Goal: Check status: Check status

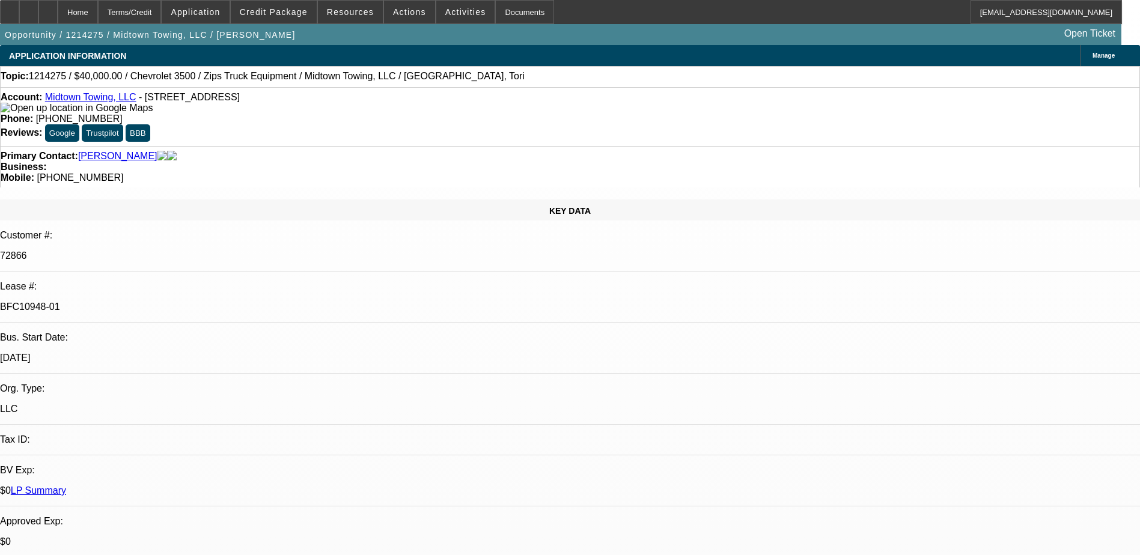
select select "0"
select select "2"
select select "0"
select select "2"
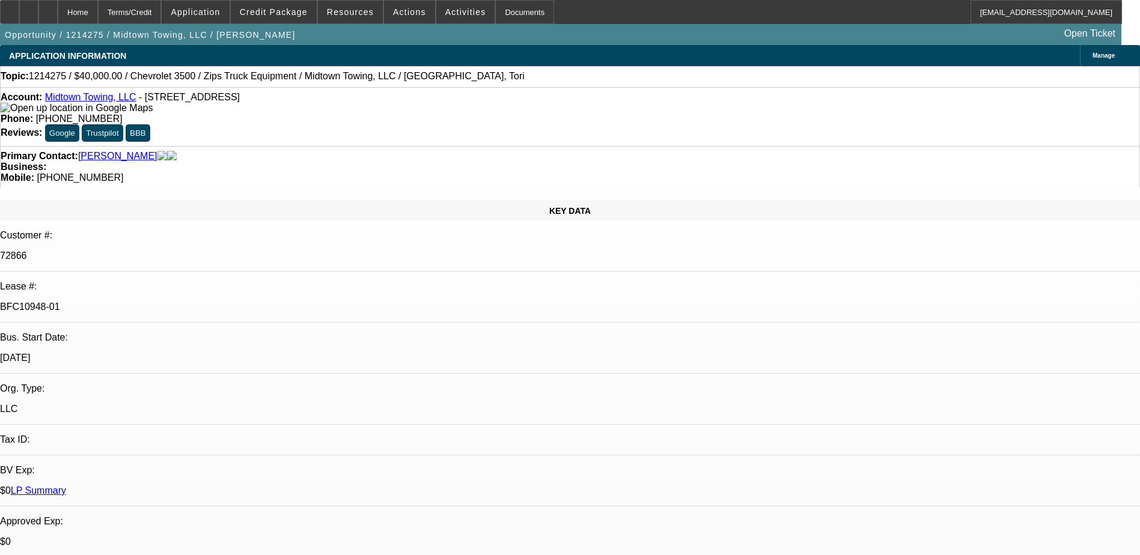
select select "0"
select select "2"
select select "0.1"
select select "0"
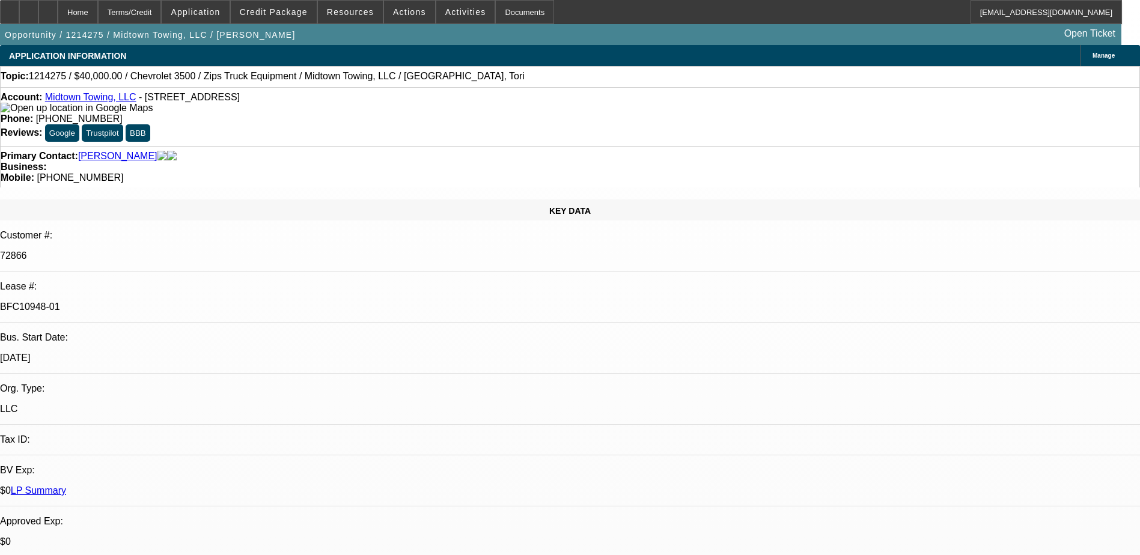
select select "2"
select select "0.1"
select select "1"
select select "2"
select select "6"
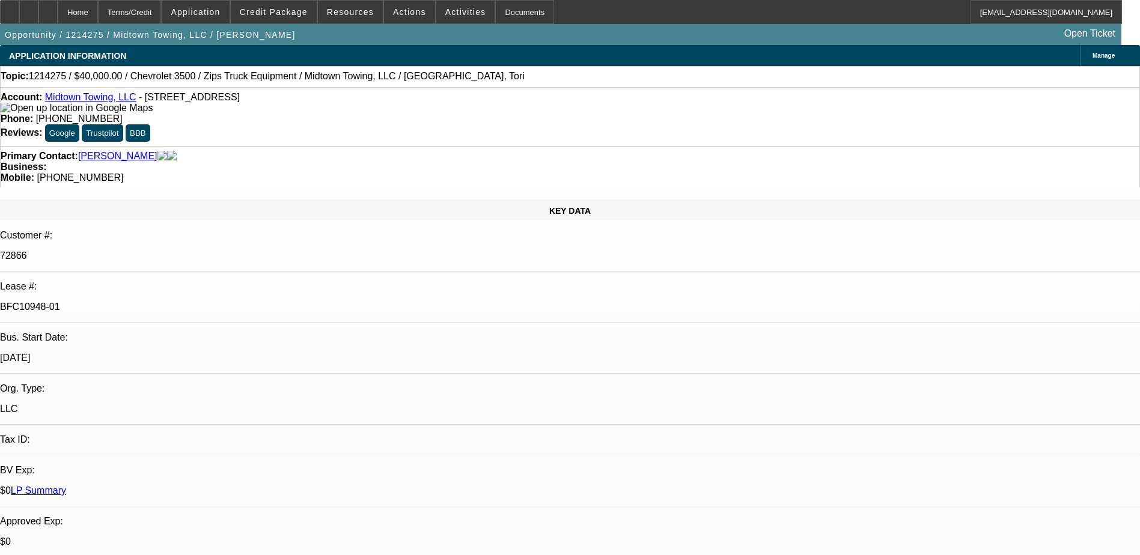
select select "1"
select select "2"
select select "6"
select select "1"
select select "2"
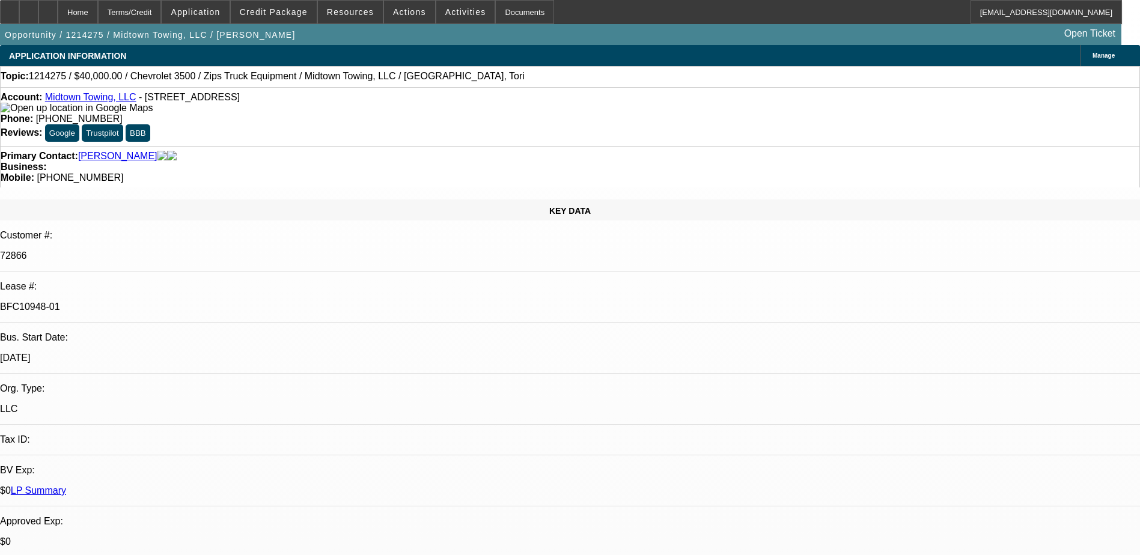
select select "4"
select select "1"
select select "2"
select select "4"
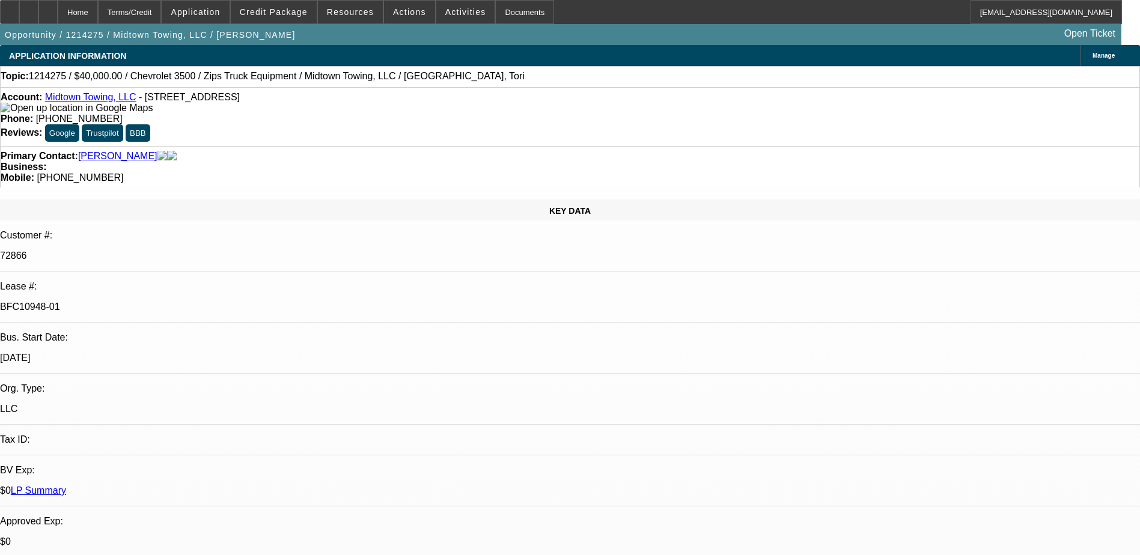
scroll to position [60, 0]
drag, startPoint x: 827, startPoint y: 192, endPoint x: 990, endPoint y: 203, distance: 163.3
drag, startPoint x: 991, startPoint y: 204, endPoint x: 999, endPoint y: 206, distance: 8.0
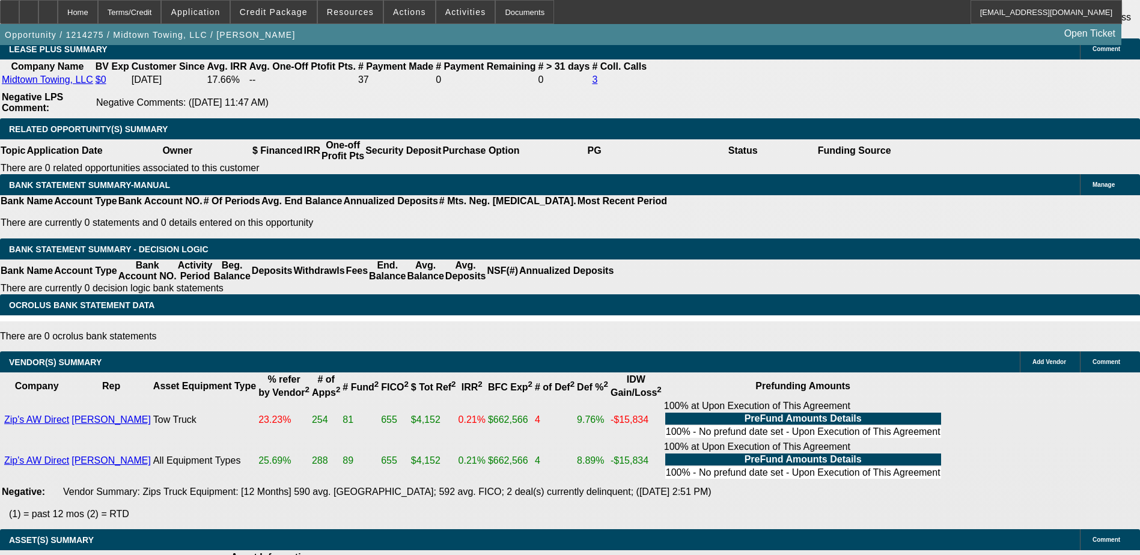
scroll to position [2221, 0]
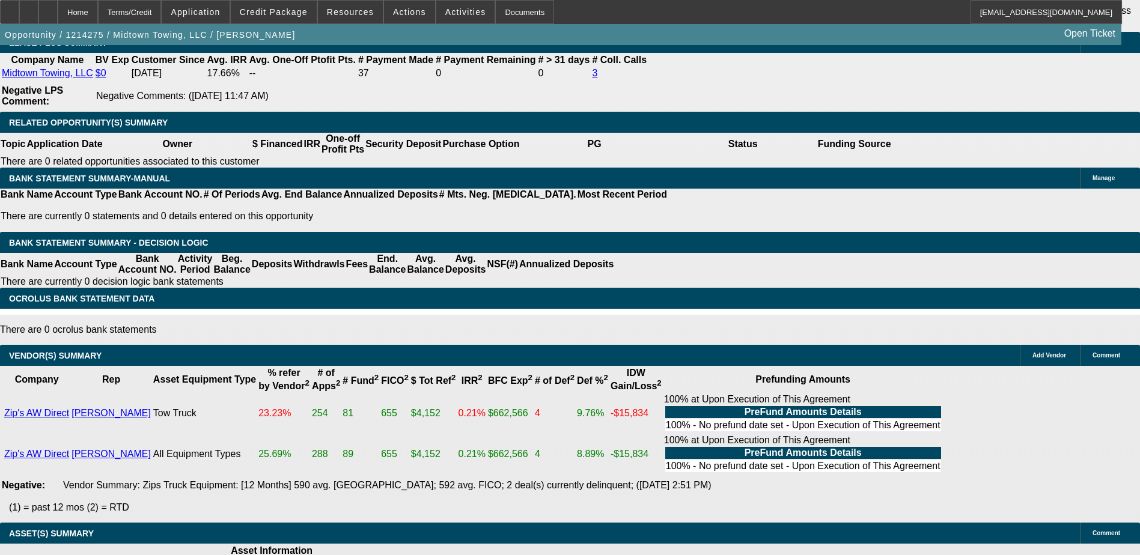
click at [846, 429] on div "APPLICATION INFORMATION [GEOGRAPHIC_DATA] Topic: 1214275 / $40,000.00 / Chevrol…" at bounding box center [570, 110] width 1140 height 4573
